Goal: Check status: Check status

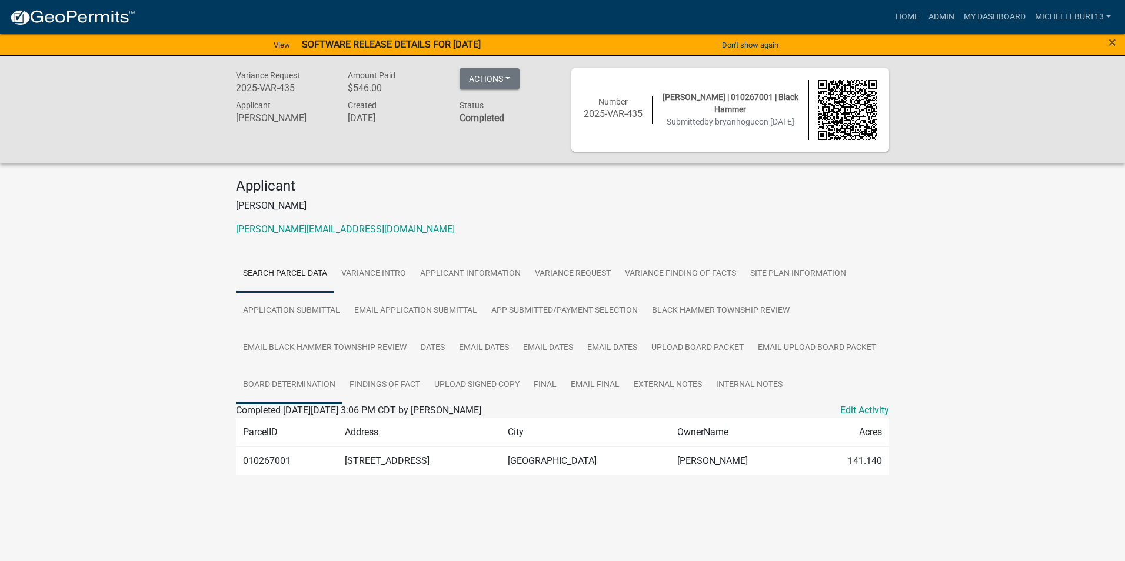
click at [307, 379] on link "BOARD DETERMINATION" at bounding box center [289, 386] width 106 height 38
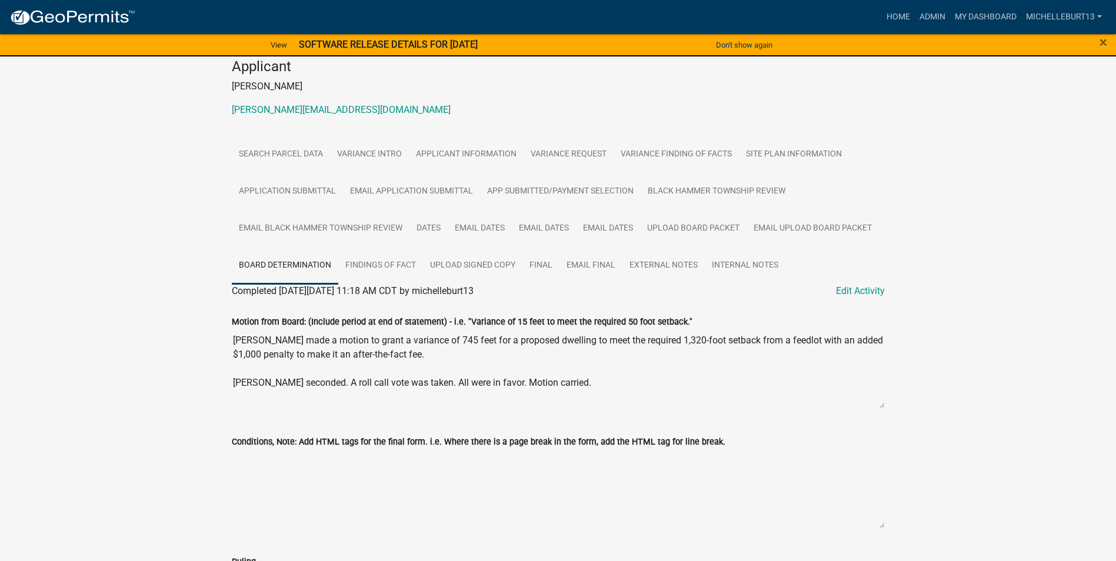
scroll to position [118, 0]
click at [394, 274] on link "FINDINGS OF FACT" at bounding box center [380, 268] width 85 height 38
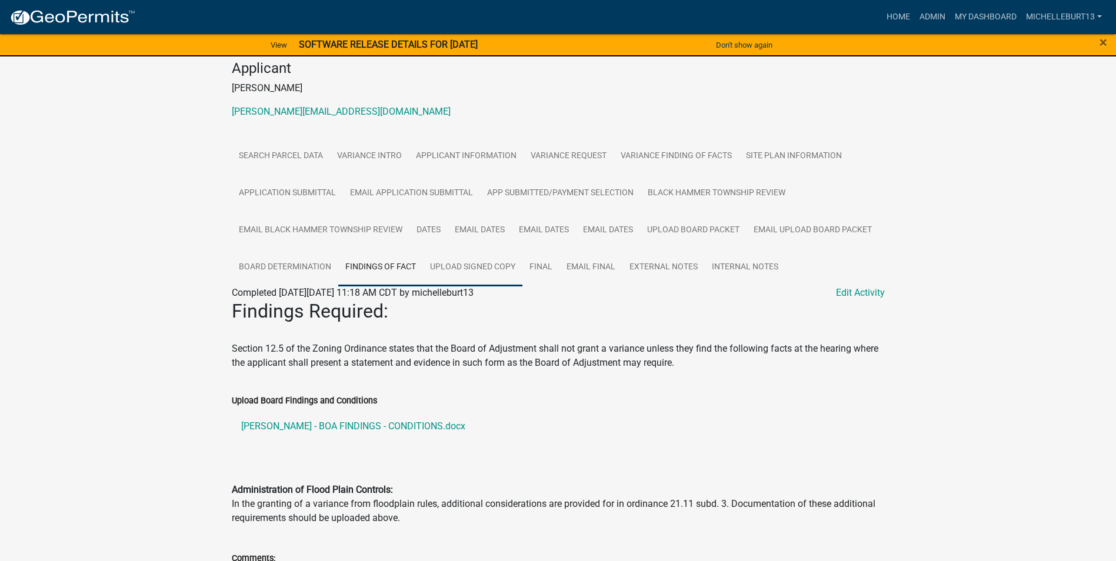
click at [464, 268] on link "UPLOAD SIGNED COPY" at bounding box center [472, 268] width 99 height 38
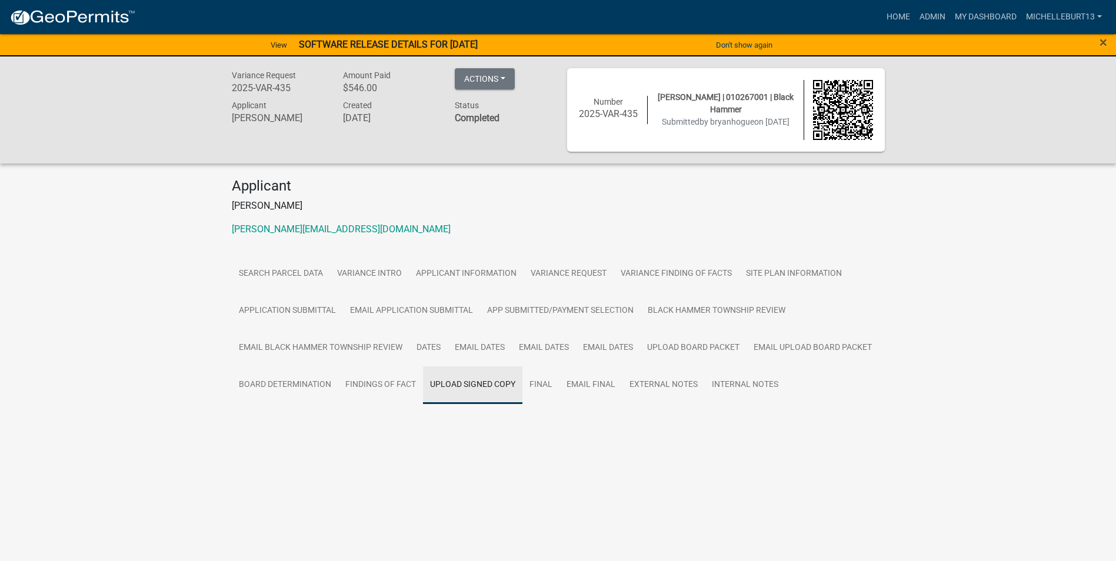
scroll to position [0, 0]
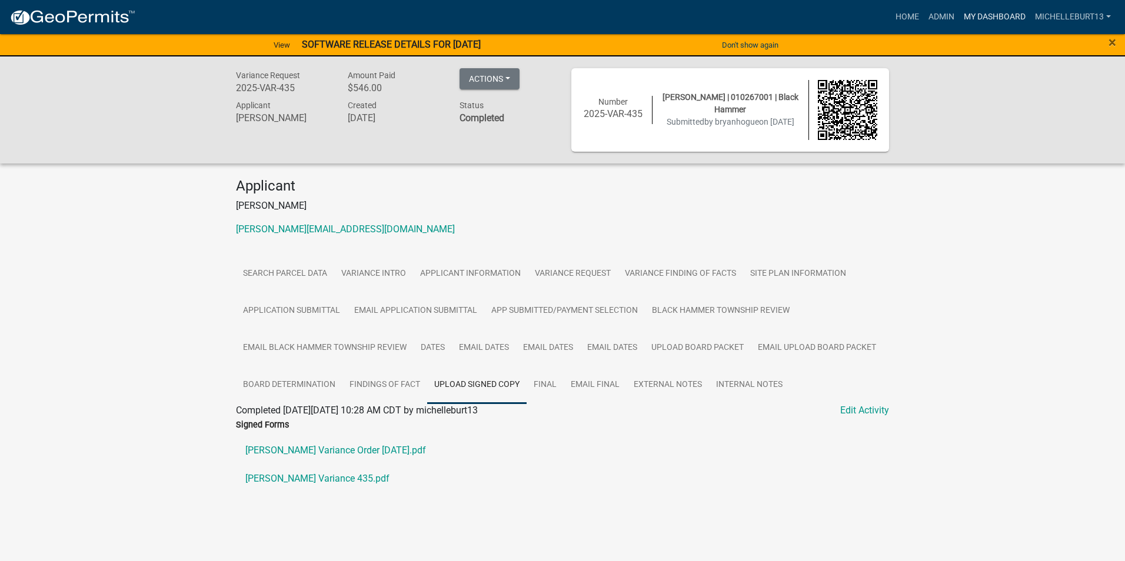
click at [975, 15] on link "My Dashboard" at bounding box center [994, 17] width 71 height 22
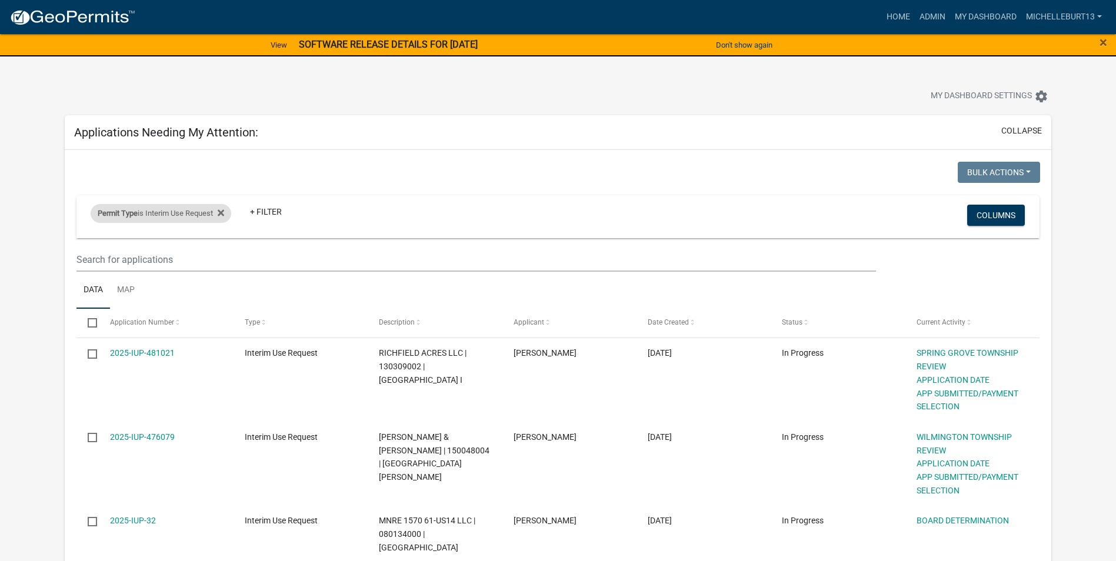
click at [196, 211] on div "Permit Type is Interim Use Request" at bounding box center [161, 213] width 141 height 19
click at [145, 257] on select "Select an option 911 Address Assignment Building Contractor (Registration) Buil…" at bounding box center [167, 257] width 213 height 24
select select "bc324cb9-e0e9-4a62-a498-83b9cdb5bb02"
click at [69, 245] on select "Select an option 911 Address Assignment Building Contractor (Registration) Buil…" at bounding box center [167, 257] width 213 height 24
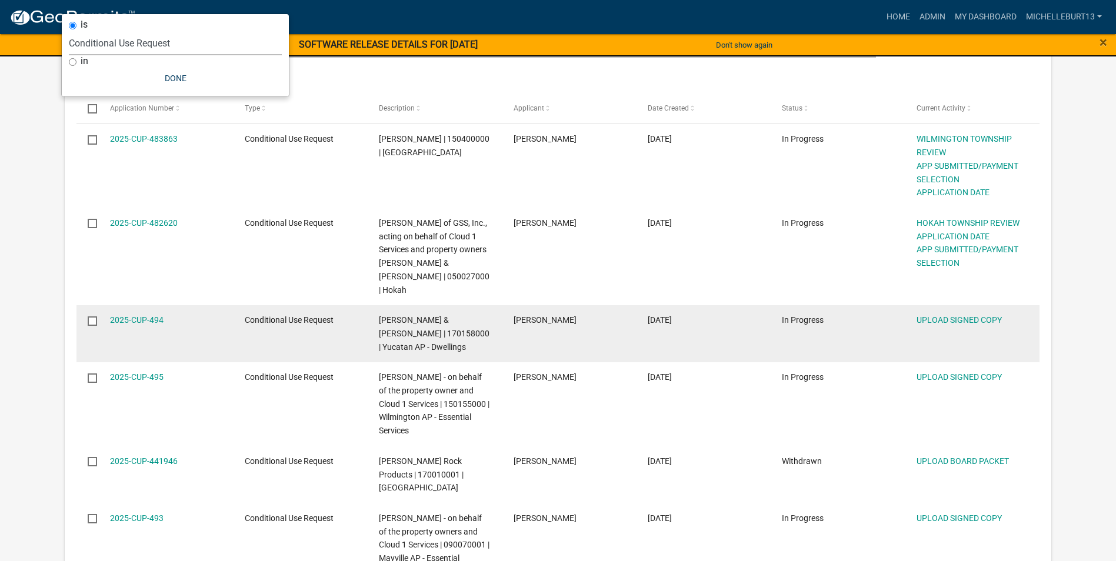
scroll to position [235, 0]
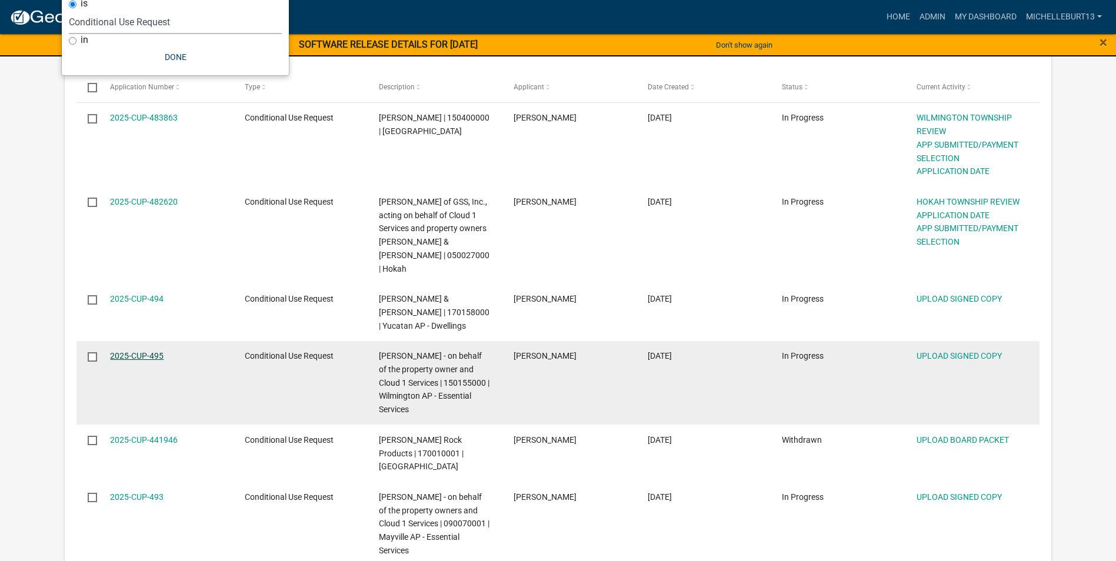
click at [135, 351] on link "2025-CUP-495" at bounding box center [137, 355] width 54 height 9
